Goal: Navigation & Orientation: Find specific page/section

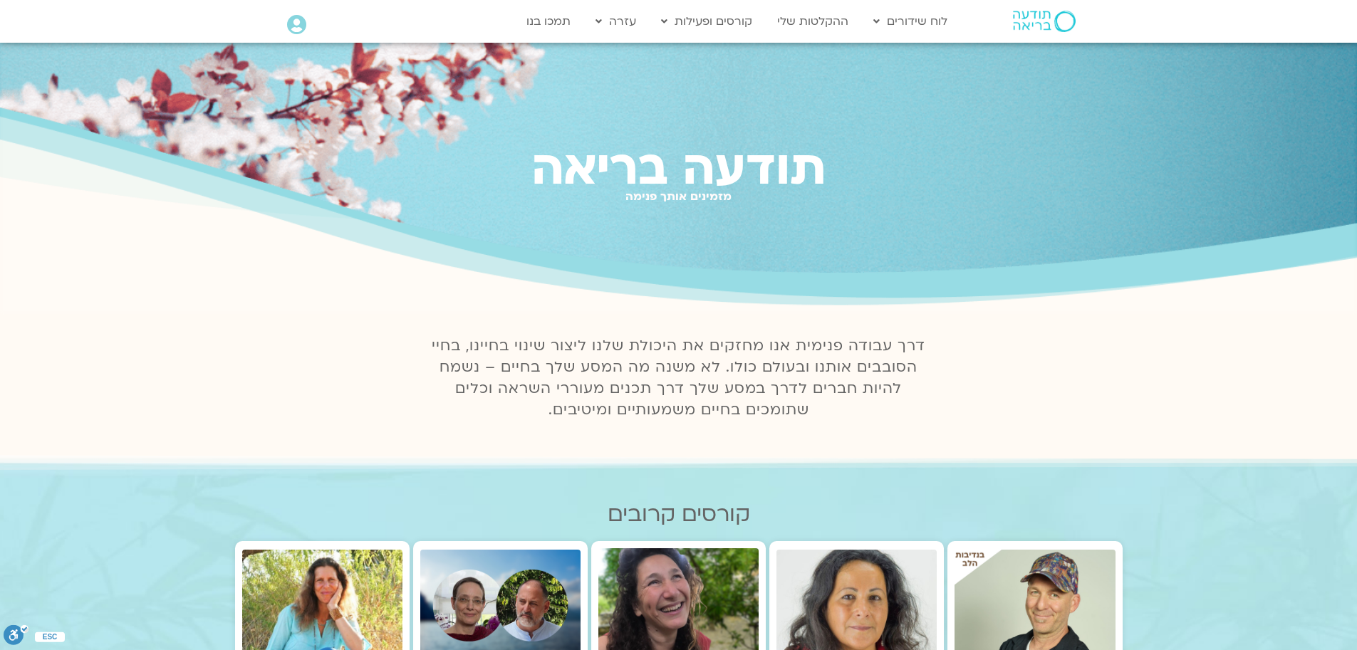
click at [296, 26] on icon at bounding box center [296, 25] width 19 height 20
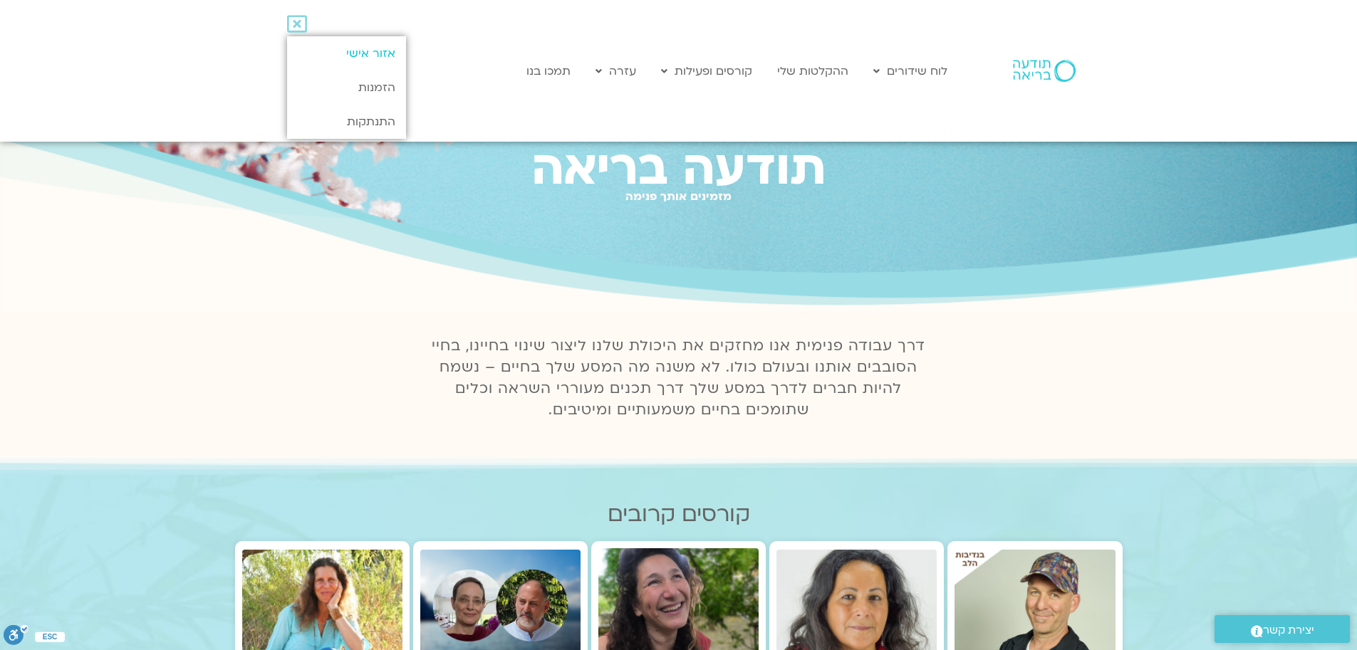
click at [373, 53] on link "אזור אישי" at bounding box center [346, 53] width 119 height 34
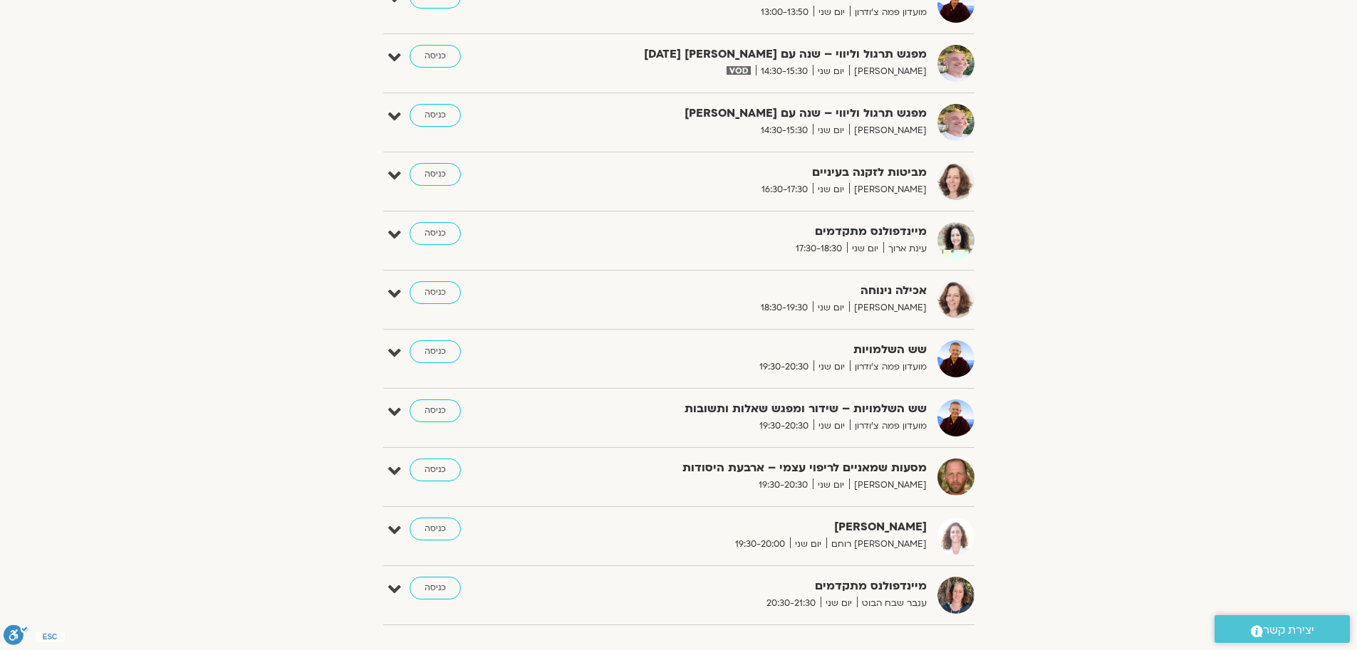
scroll to position [855, 0]
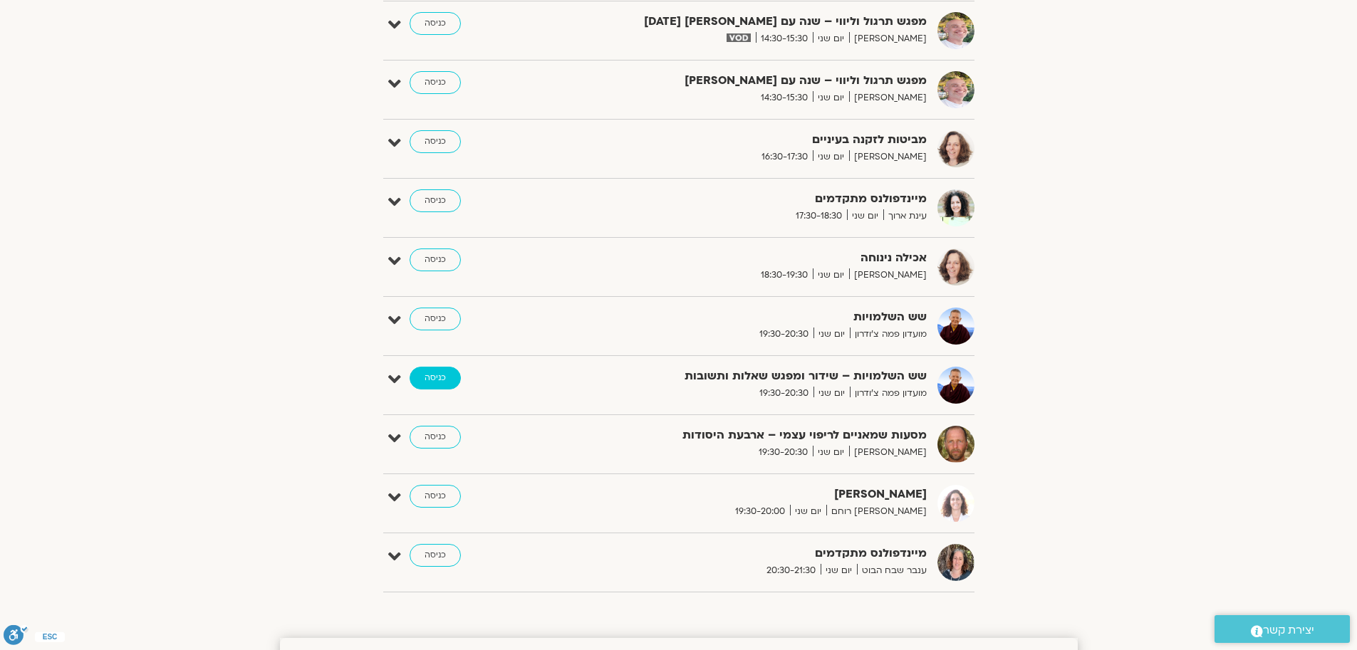
click at [440, 384] on link "כניסה" at bounding box center [435, 378] width 51 height 23
